Goal: Find specific page/section: Find specific page/section

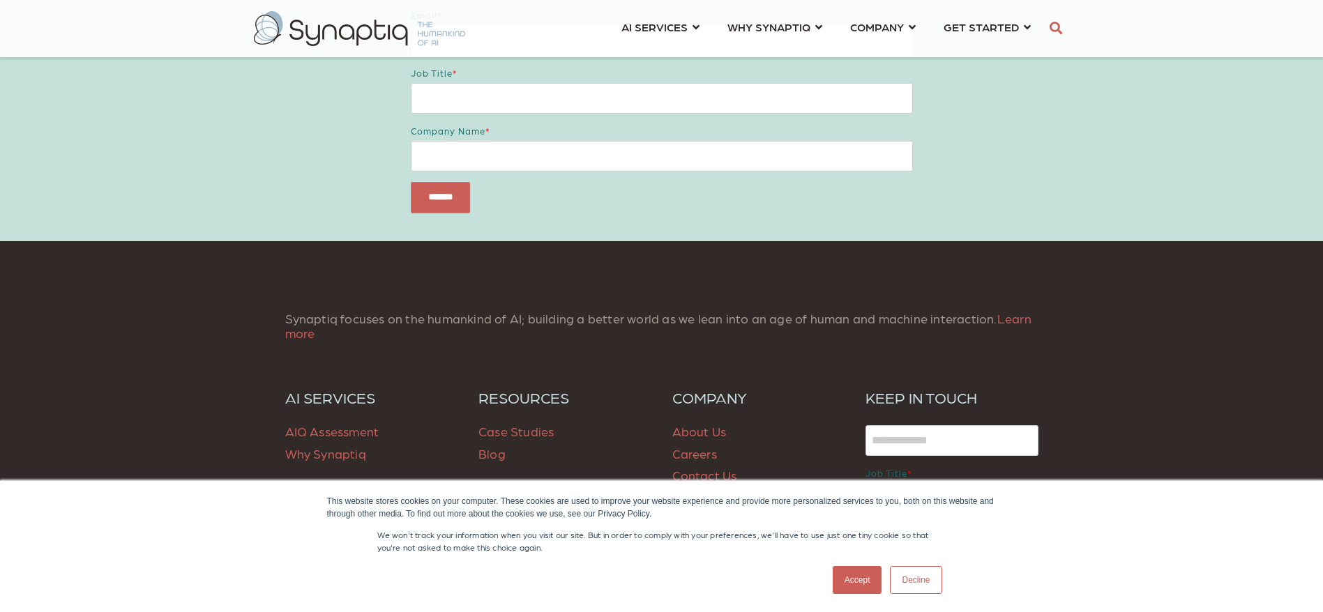
scroll to position [0, 6]
drag, startPoint x: 820, startPoint y: 0, endPoint x: 342, endPoint y: 579, distance: 751.4
click at [342, 384] on div "Accept Decline" at bounding box center [636, 580] width 619 height 36
click at [868, 384] on link "Accept" at bounding box center [858, 580] width 50 height 28
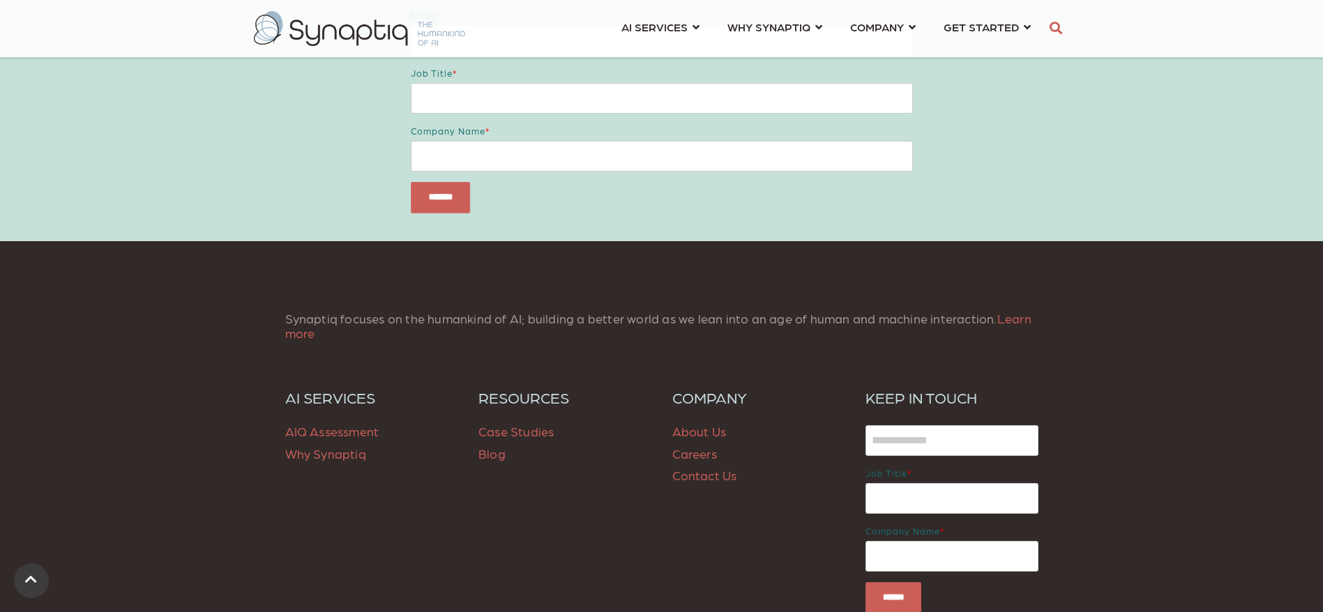
click at [676, 384] on link "About Us" at bounding box center [699, 431] width 54 height 15
click at [693, 384] on link "Careers" at bounding box center [694, 453] width 45 height 15
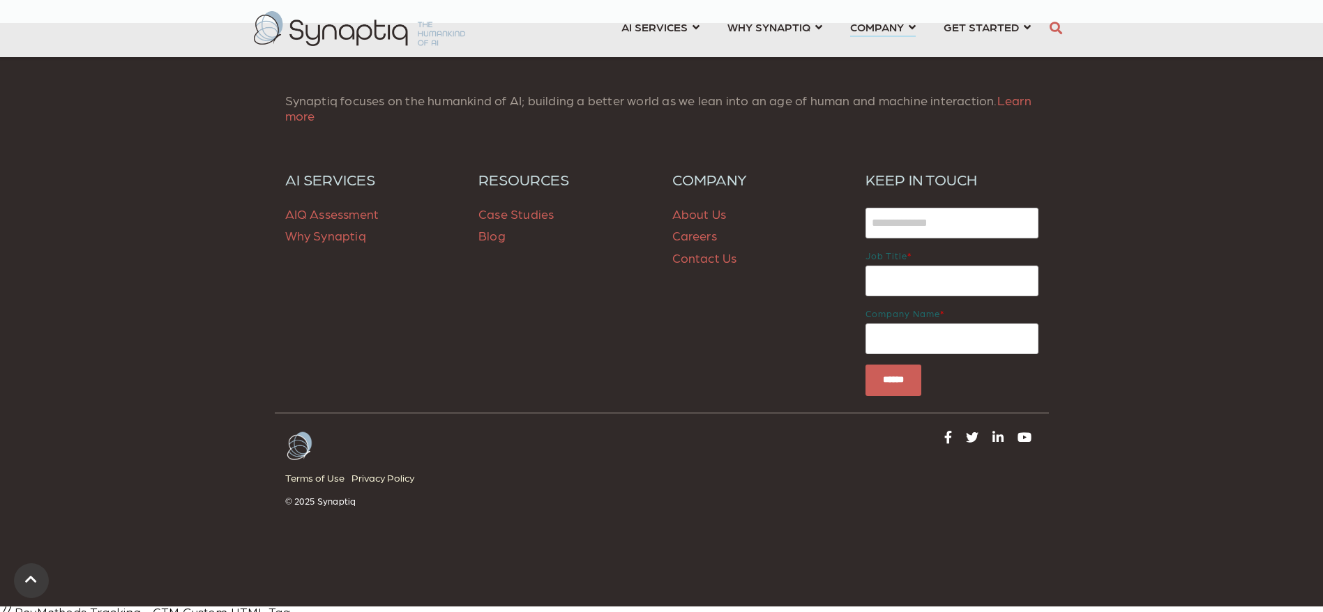
scroll to position [5691, 0]
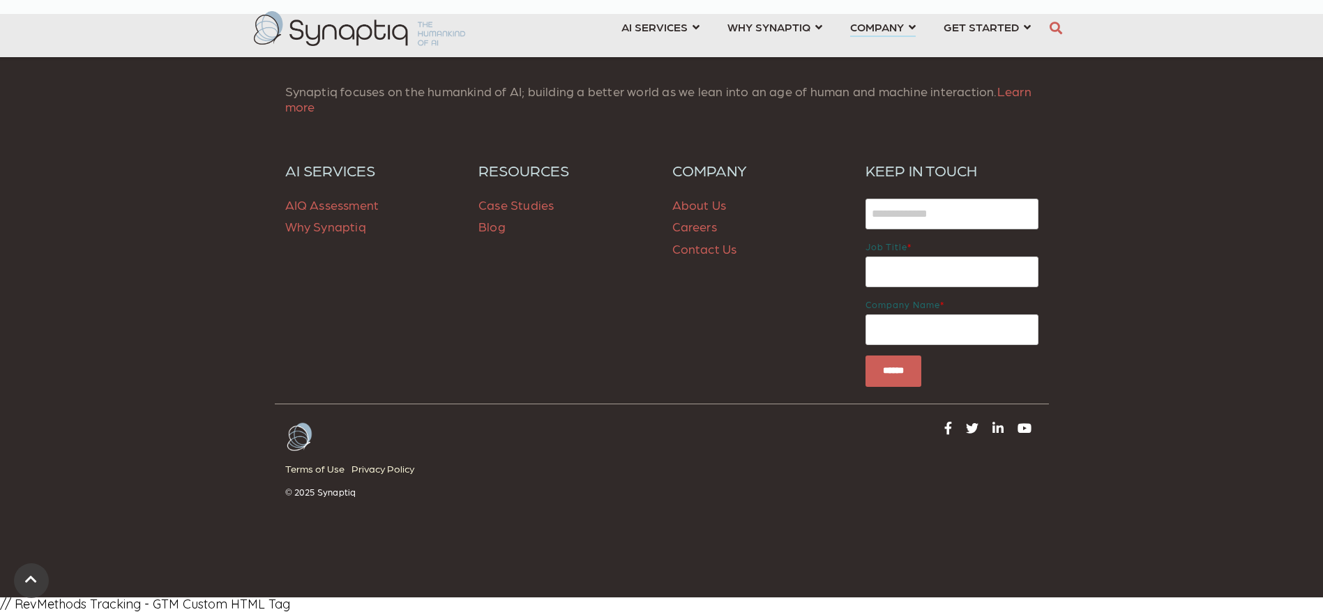
click at [699, 247] on link "Contact Us" at bounding box center [704, 248] width 65 height 15
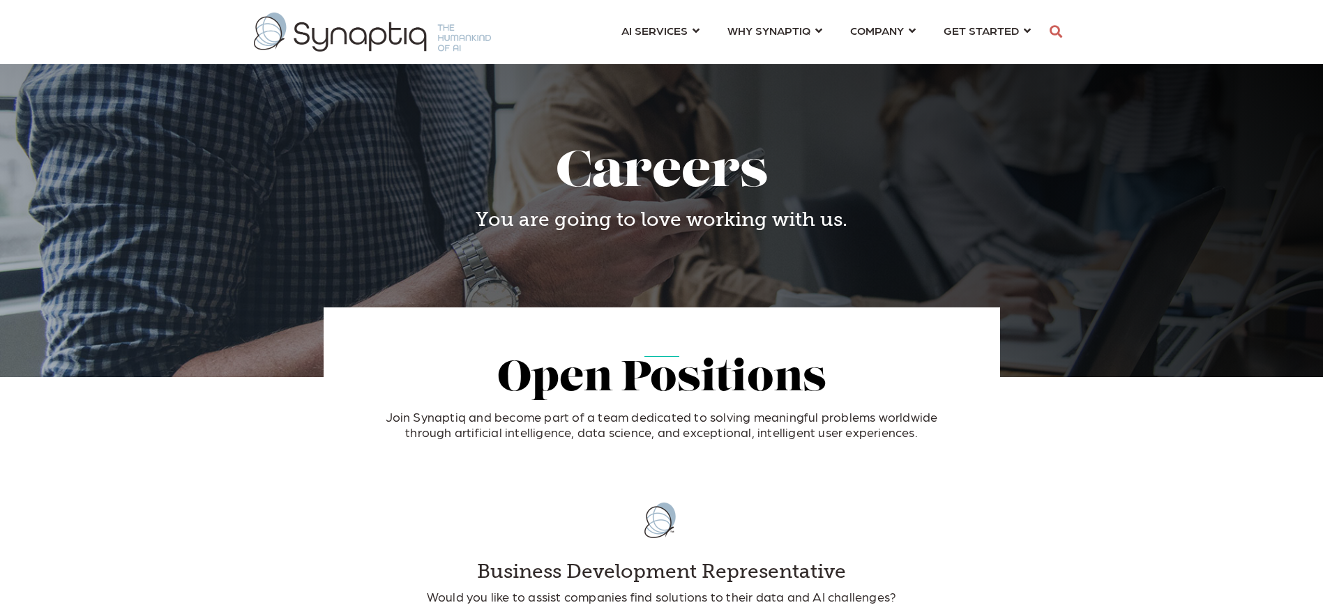
scroll to position [0, 6]
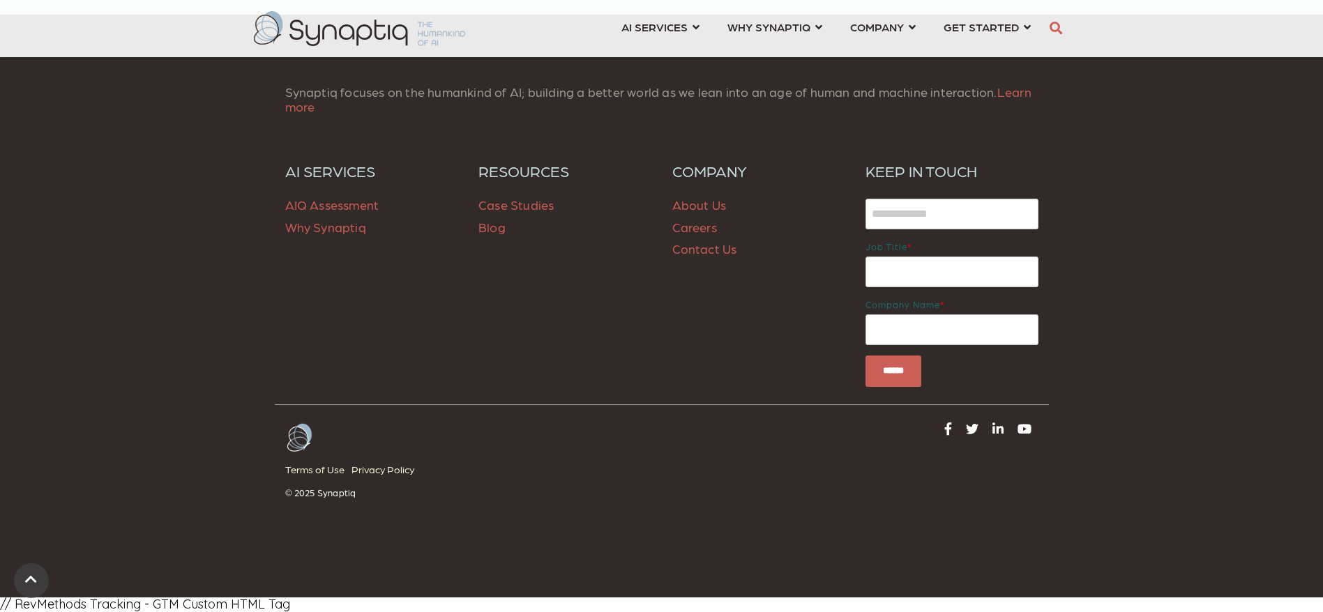
scroll to position [1127, 0]
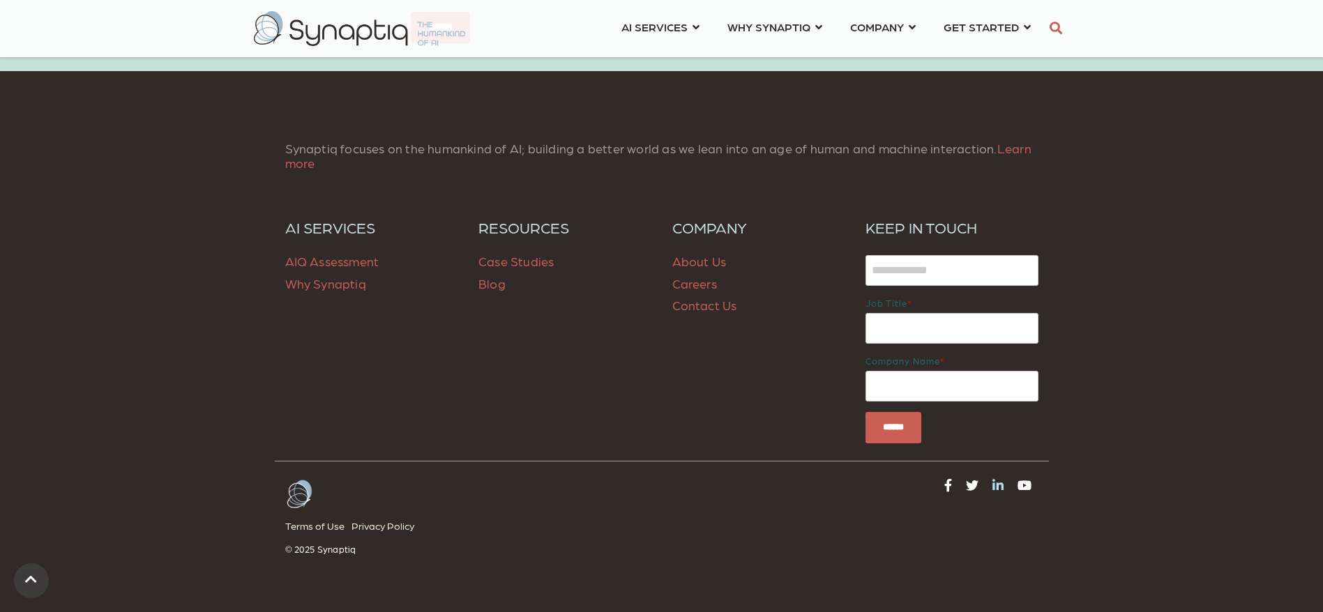
click at [996, 485] on icon at bounding box center [997, 485] width 11 height 13
